Goal: Check status

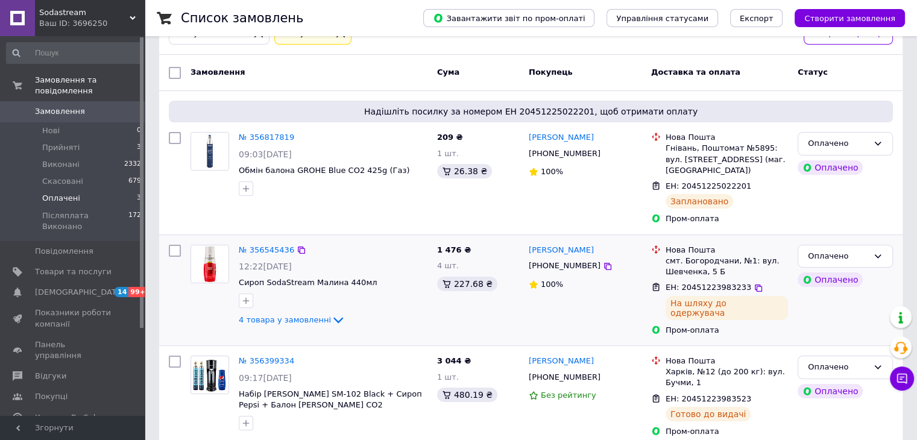
scroll to position [83, 0]
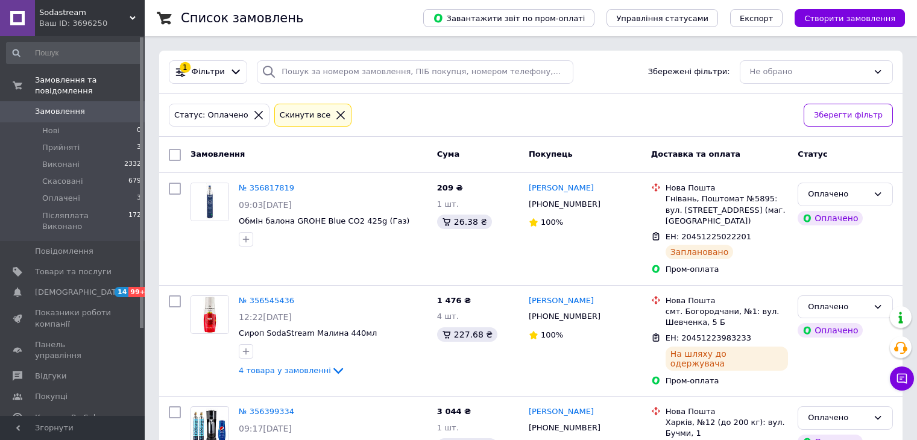
scroll to position [83, 0]
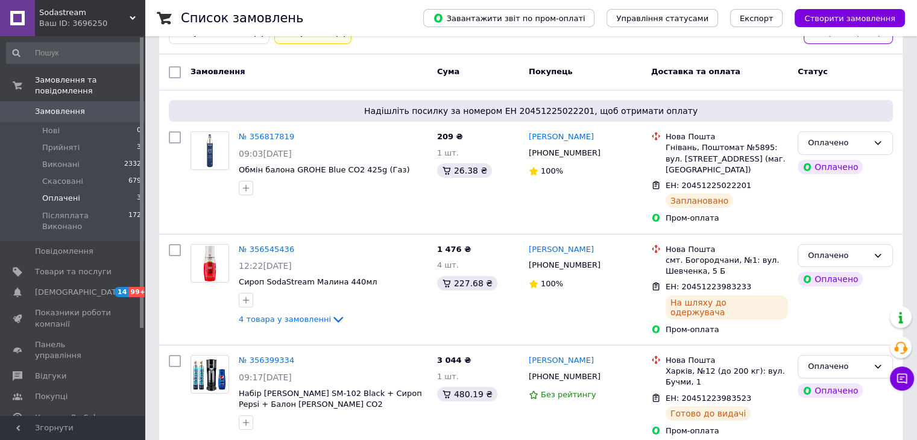
click at [53, 193] on span "Оплачені" at bounding box center [61, 198] width 38 height 11
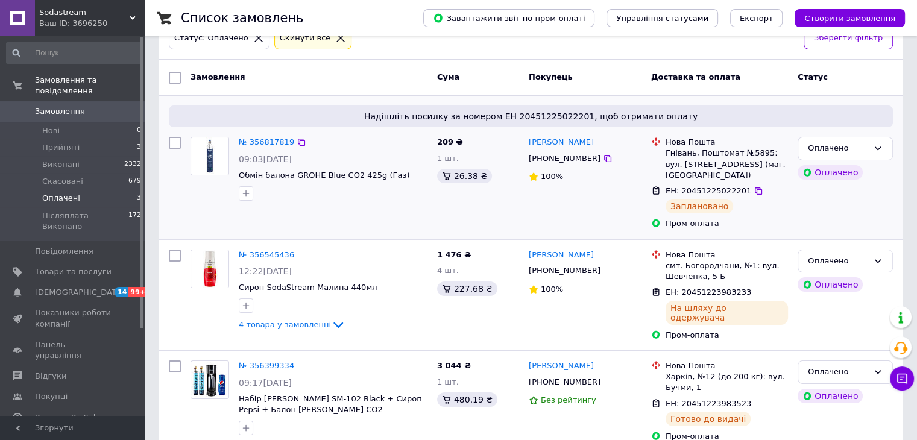
scroll to position [83, 0]
